Goal: Find specific page/section: Find specific page/section

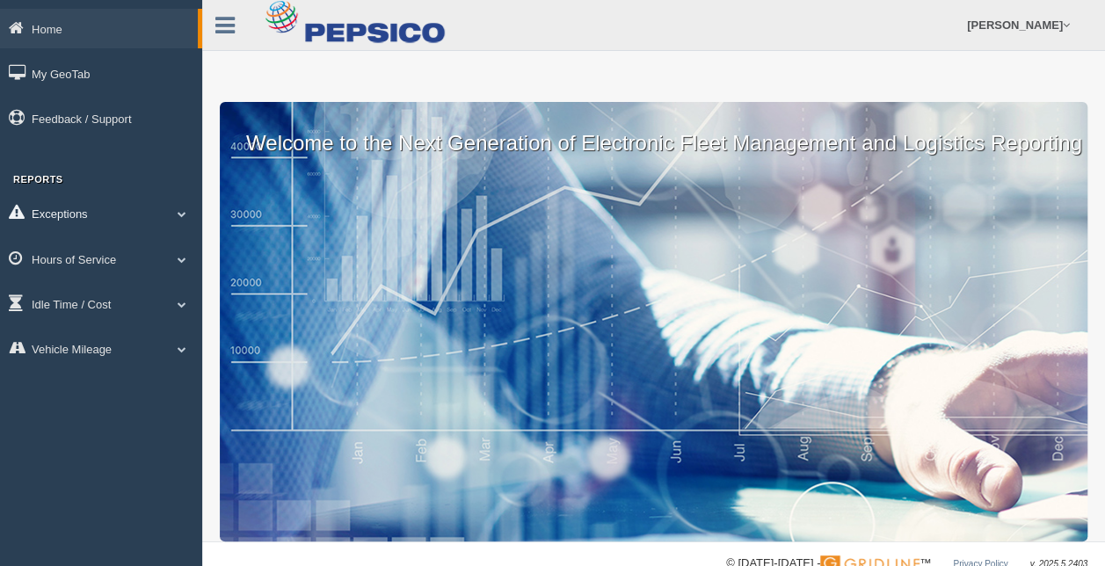
click at [45, 222] on link "Exceptions" at bounding box center [101, 213] width 202 height 40
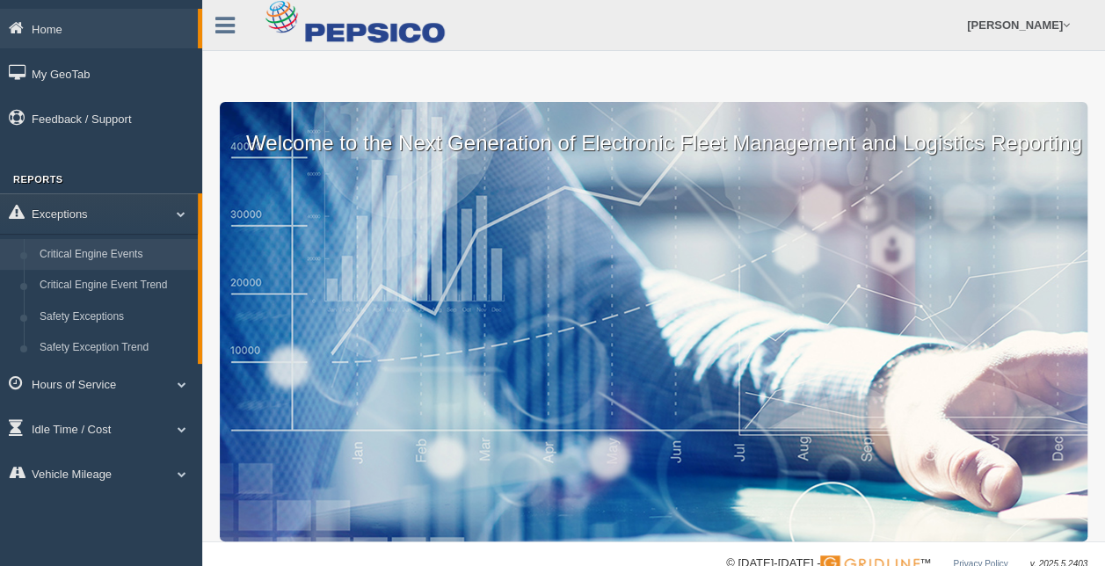
click at [111, 251] on link "Critical Engine Events" at bounding box center [115, 255] width 166 height 32
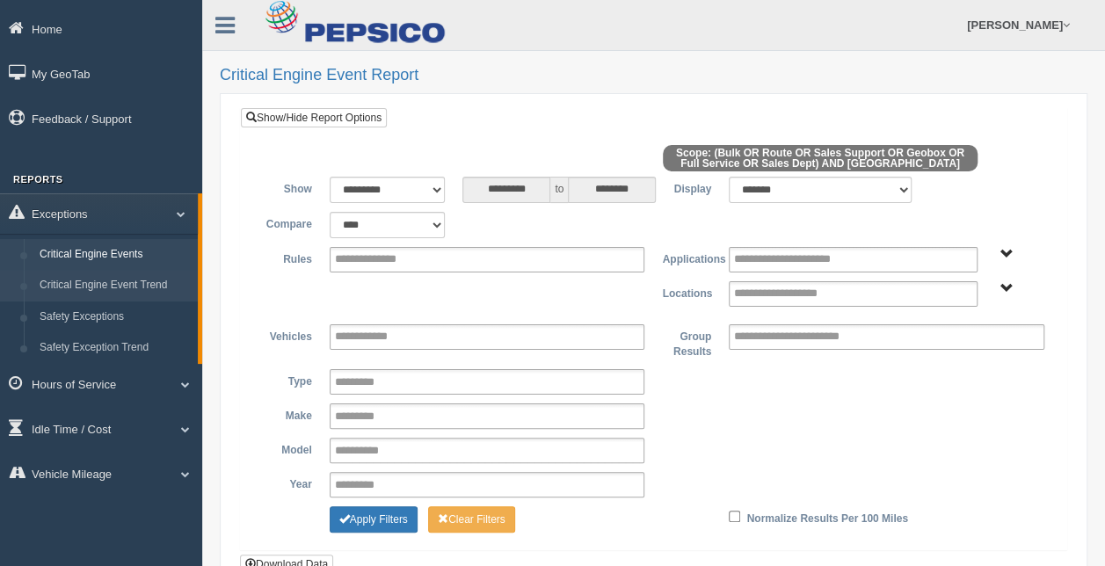
click at [137, 283] on link "Critical Engine Event Trend" at bounding box center [115, 286] width 166 height 32
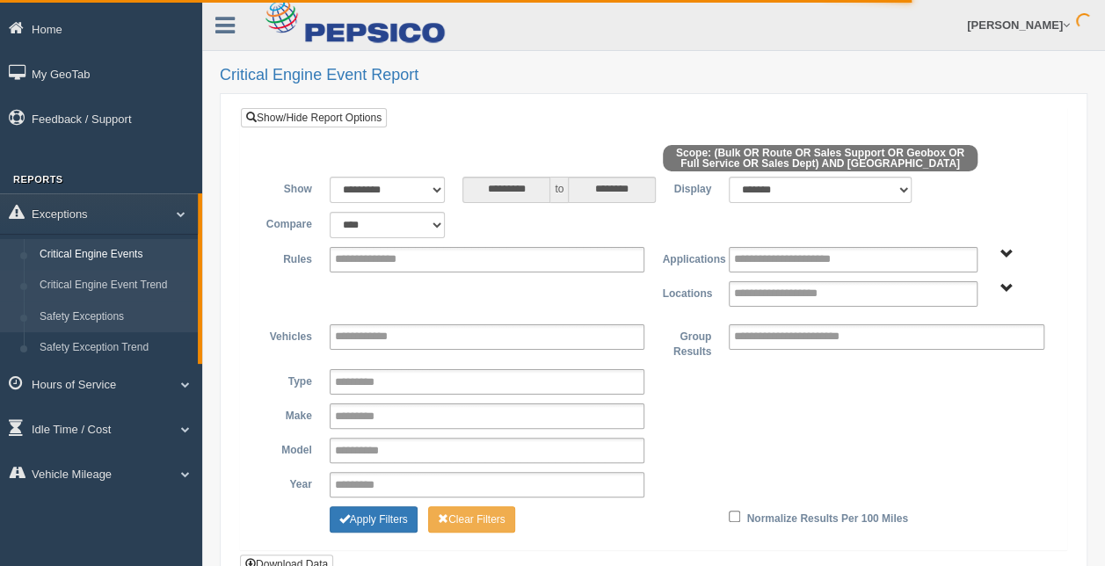
click at [76, 322] on link "Safety Exceptions" at bounding box center [115, 318] width 166 height 32
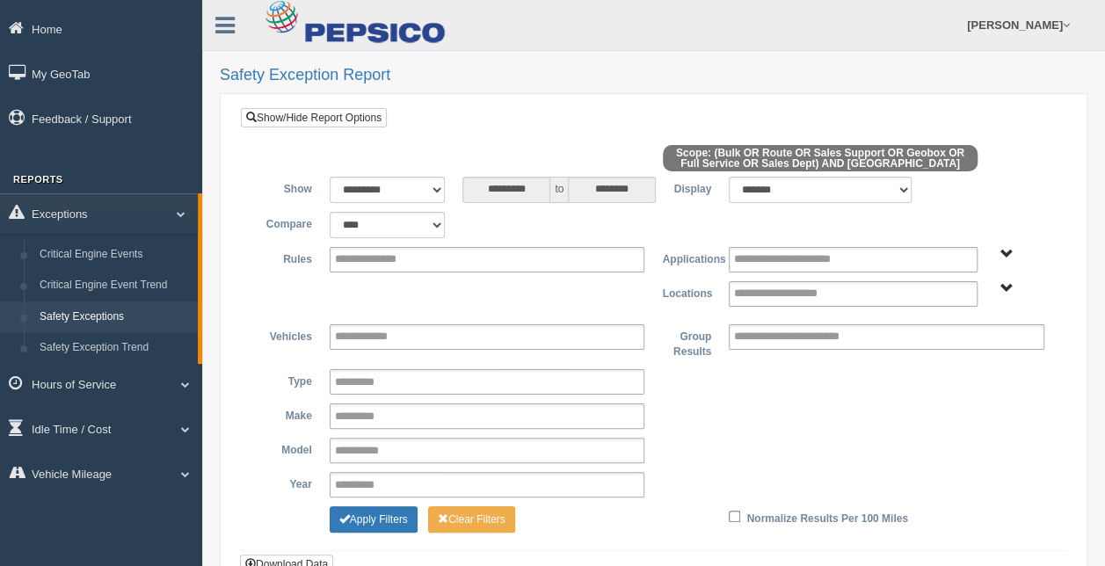
click at [227, 281] on div "**********" at bounding box center [654, 343] width 868 height 500
click at [128, 382] on link "Hours of Service" at bounding box center [101, 384] width 202 height 40
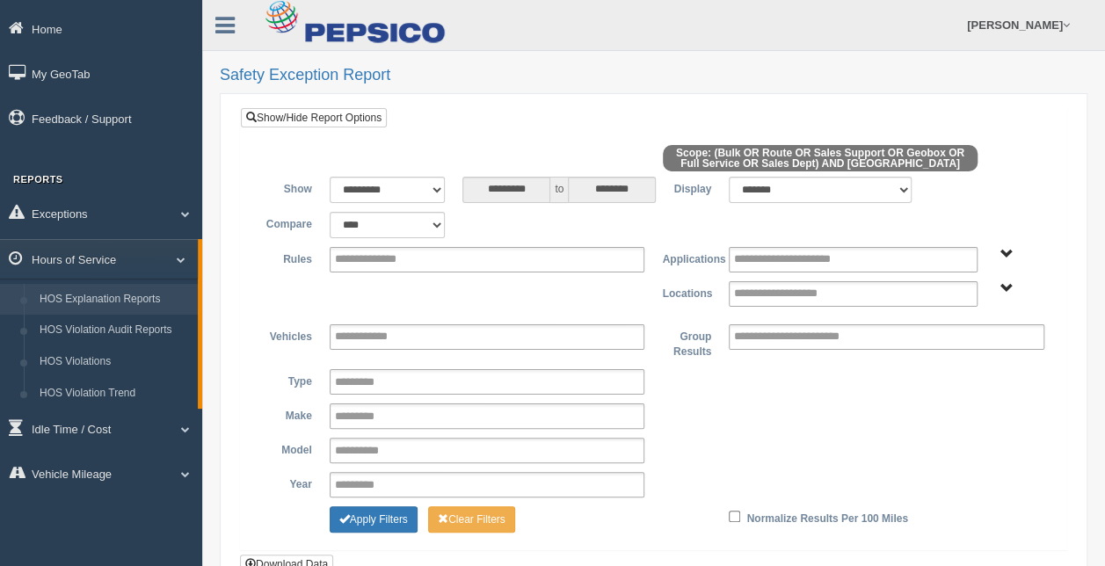
click at [72, 295] on link "HOS Explanation Reports" at bounding box center [115, 300] width 166 height 32
